Goal: Find specific page/section: Find specific page/section

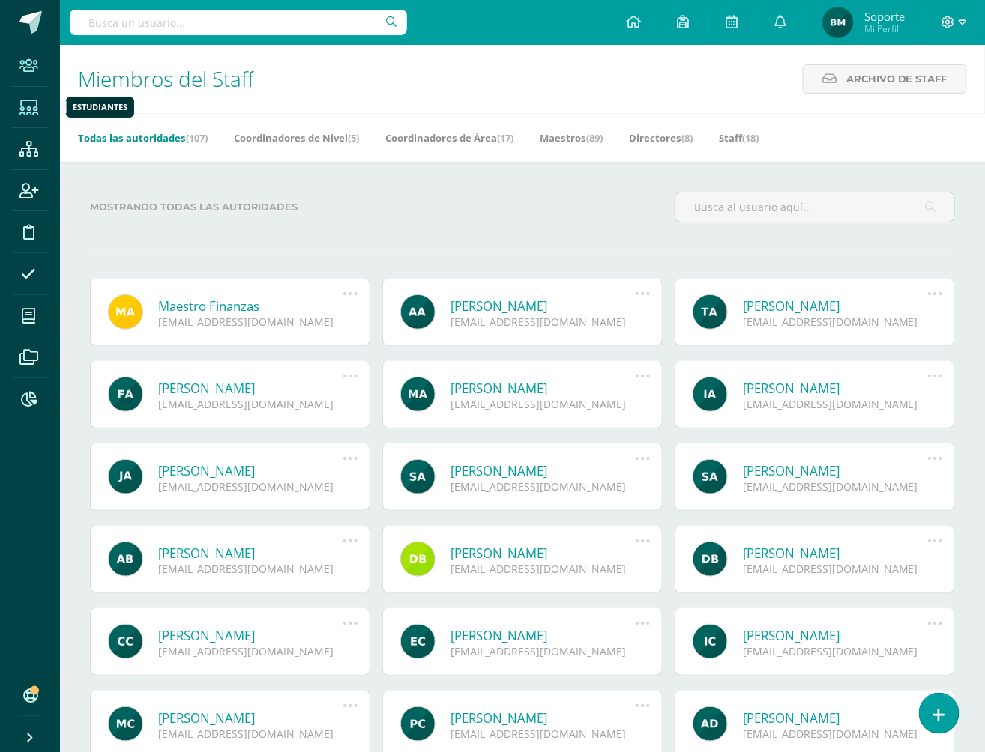
click at [37, 114] on icon at bounding box center [28, 107] width 19 height 15
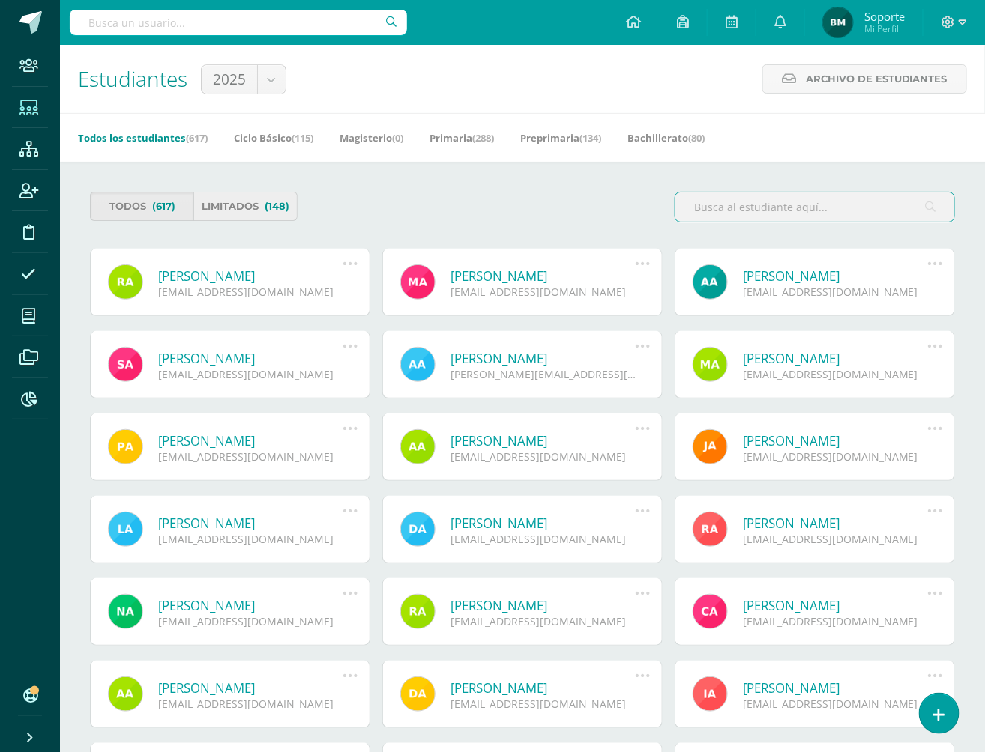
click at [244, 214] on link "Limitados (148)" at bounding box center [244, 206] width 103 height 29
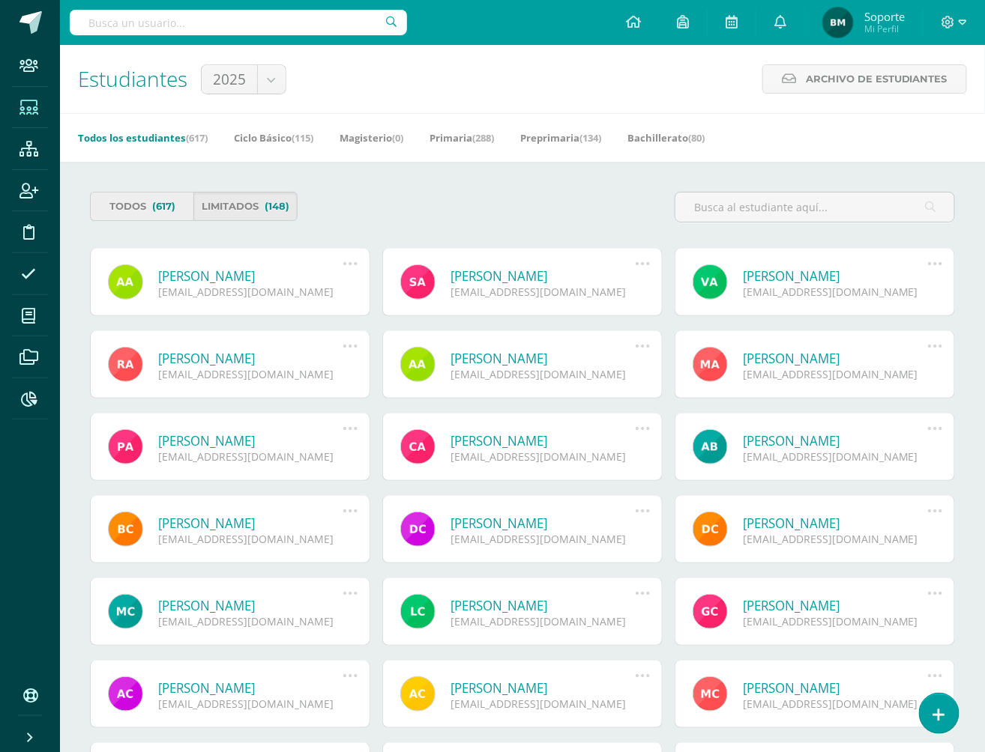
click at [164, 210] on span "(617)" at bounding box center [163, 207] width 23 height 28
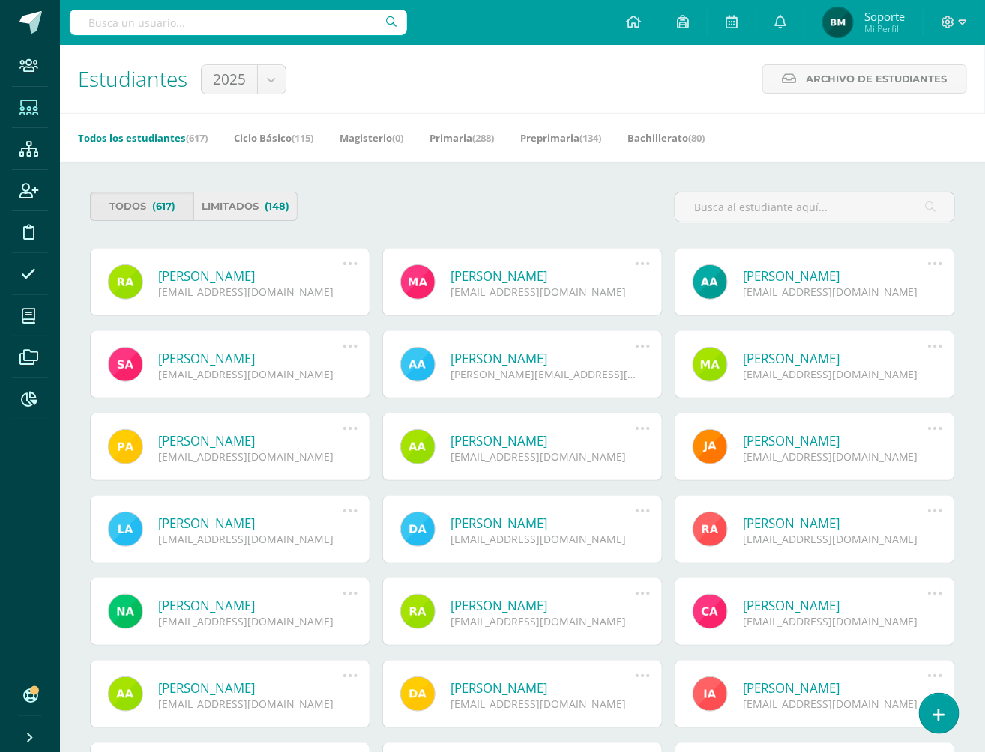
click at [249, 214] on link "Limitados (148)" at bounding box center [244, 206] width 103 height 29
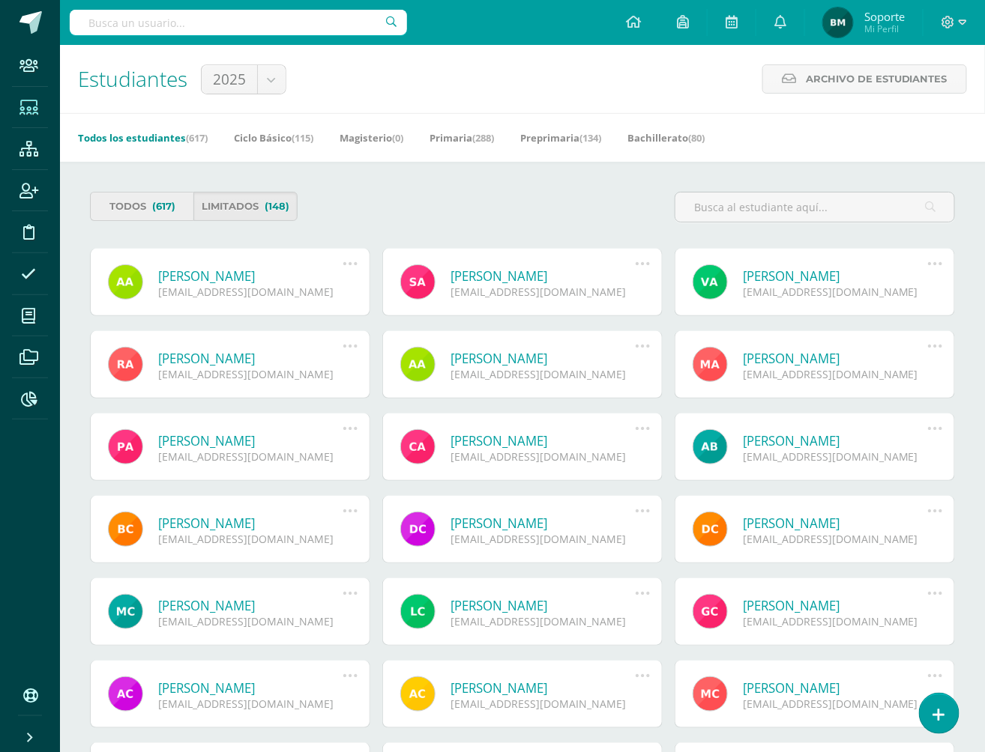
click at [143, 198] on link "Todos (617)" at bounding box center [141, 206] width 103 height 29
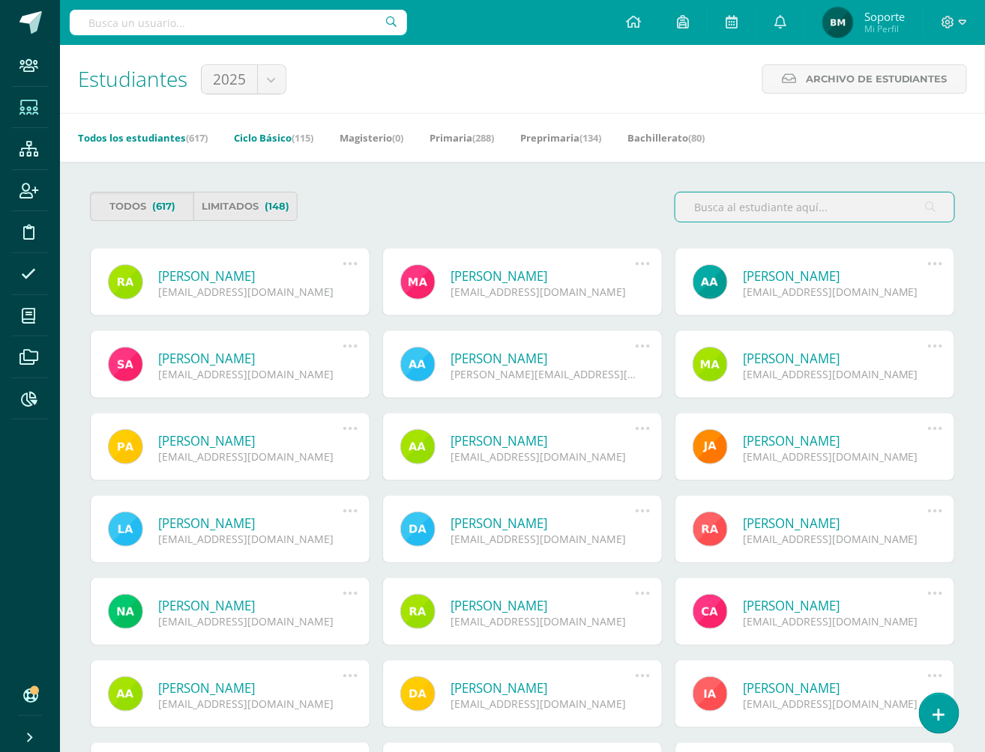
click at [288, 133] on link "Ciclo Básico (115)" at bounding box center [273, 138] width 79 height 24
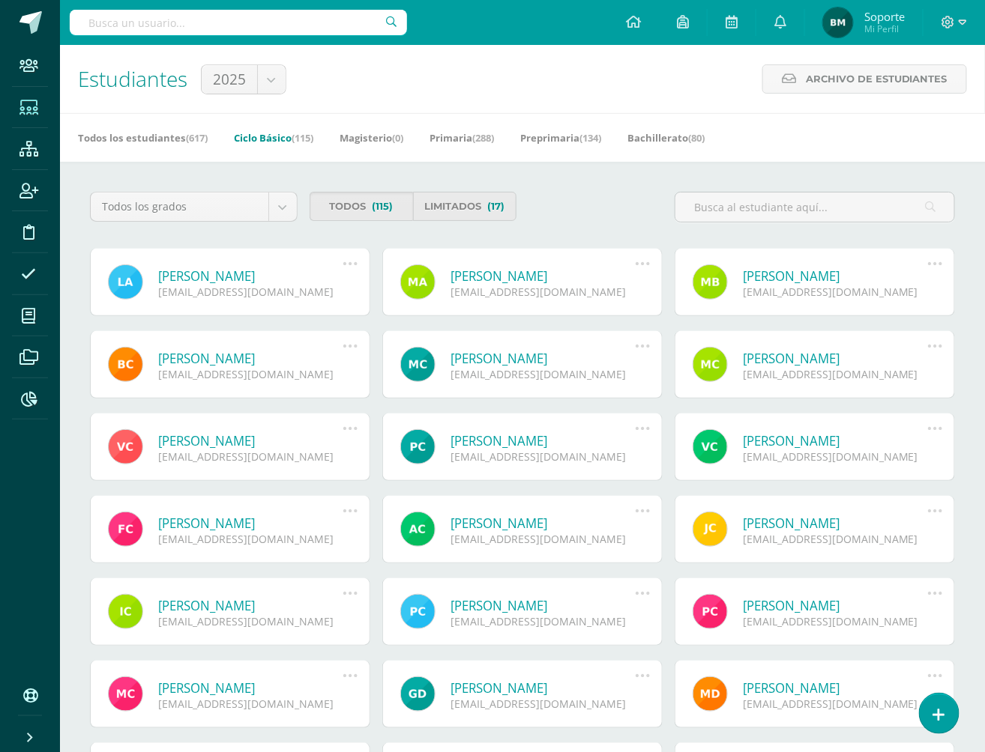
click at [280, 228] on div "Todos los grados Todos los grados III Curso II Curso I Curso" at bounding box center [194, 213] width 220 height 42
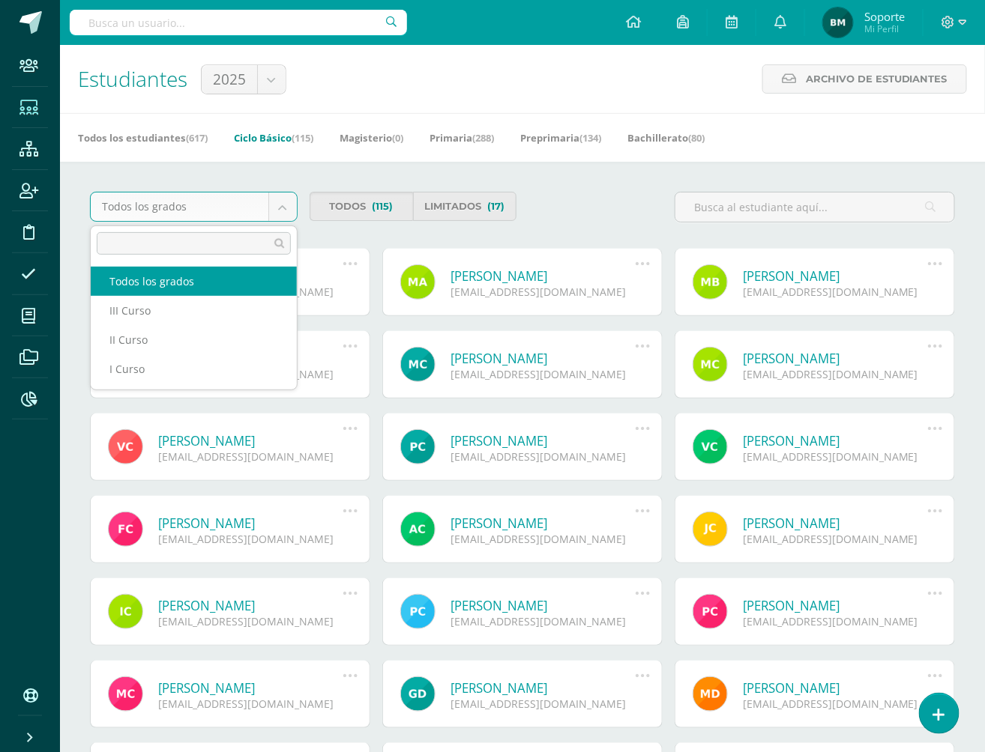
click at [281, 214] on body "Staff Estudiantes Estructura Inscripción Disciplina Asistencia Mis cursos Archi…" at bounding box center [492, 507] width 985 height 1015
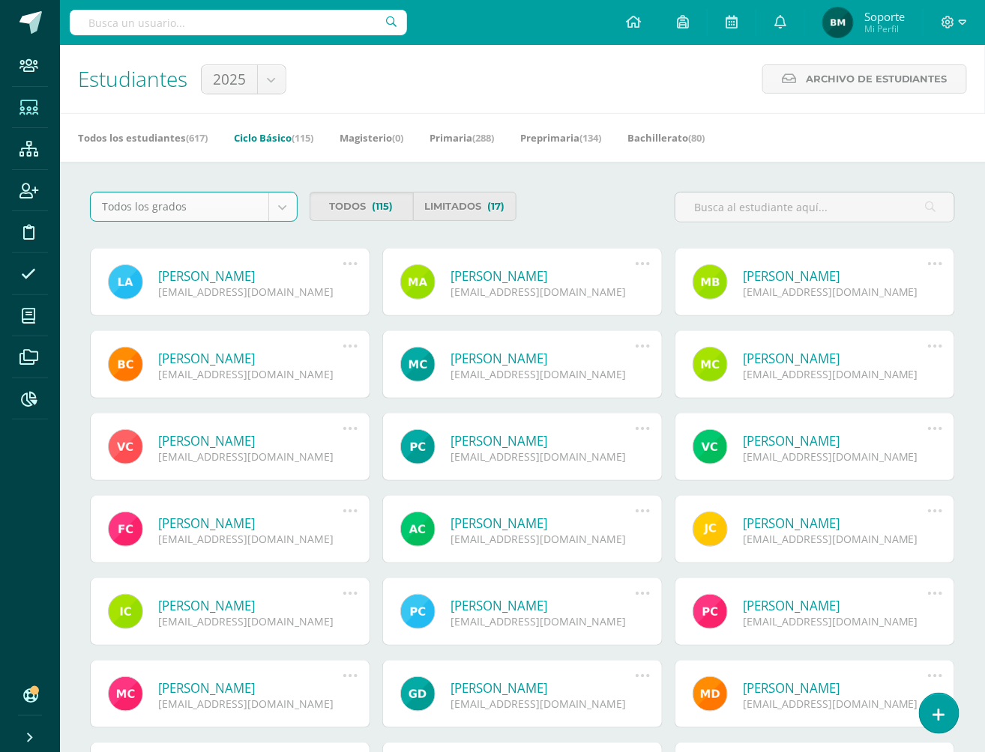
click at [798, 97] on div "Estudiantes 2025 2026 2025 Archivo de Estudiantes Archivo de Estudiantes Acá po…" at bounding box center [522, 79] width 925 height 68
click at [788, 85] on link "Archivo de Estudiantes" at bounding box center [864, 78] width 205 height 29
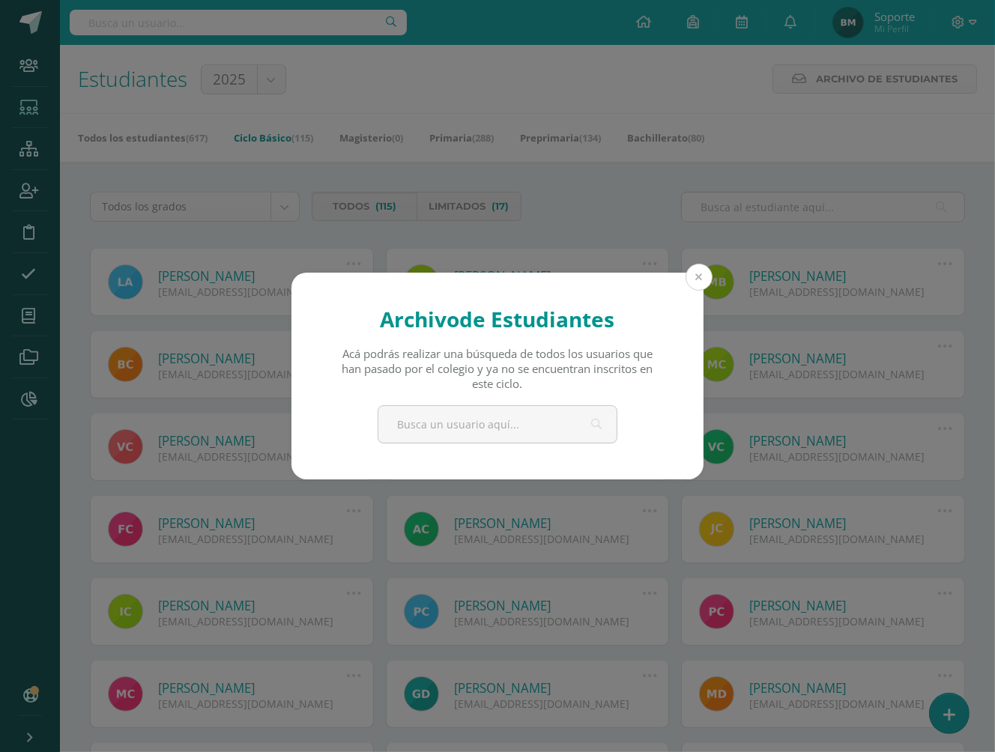
click at [698, 277] on button at bounding box center [699, 277] width 27 height 27
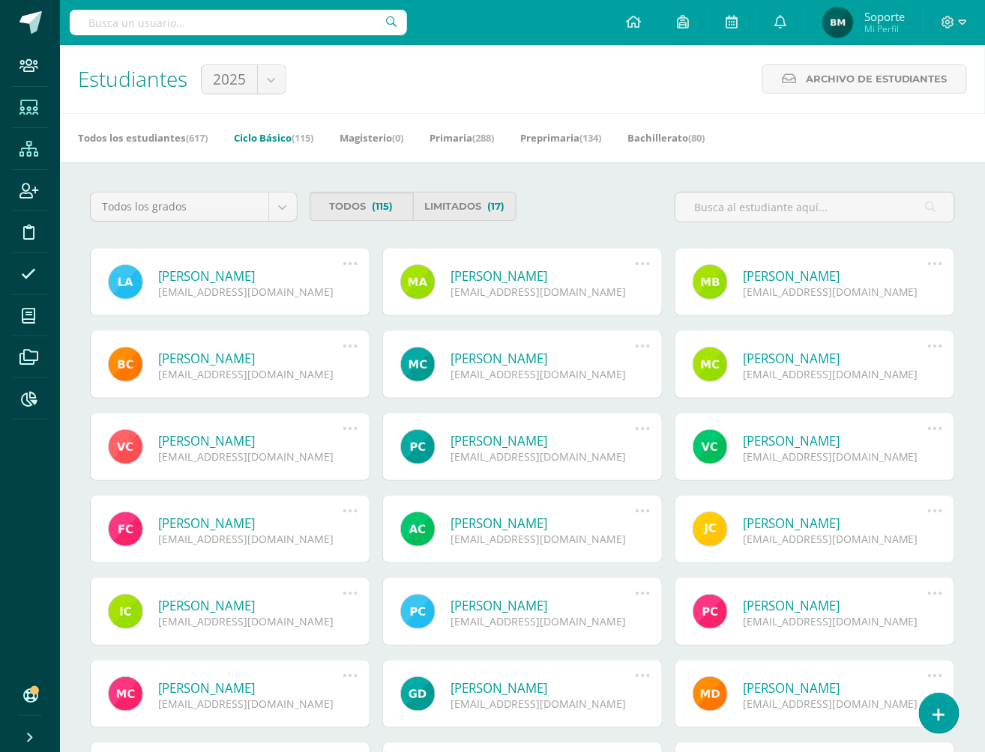
click at [28, 157] on span at bounding box center [29, 149] width 34 height 34
